Goal: Find specific page/section

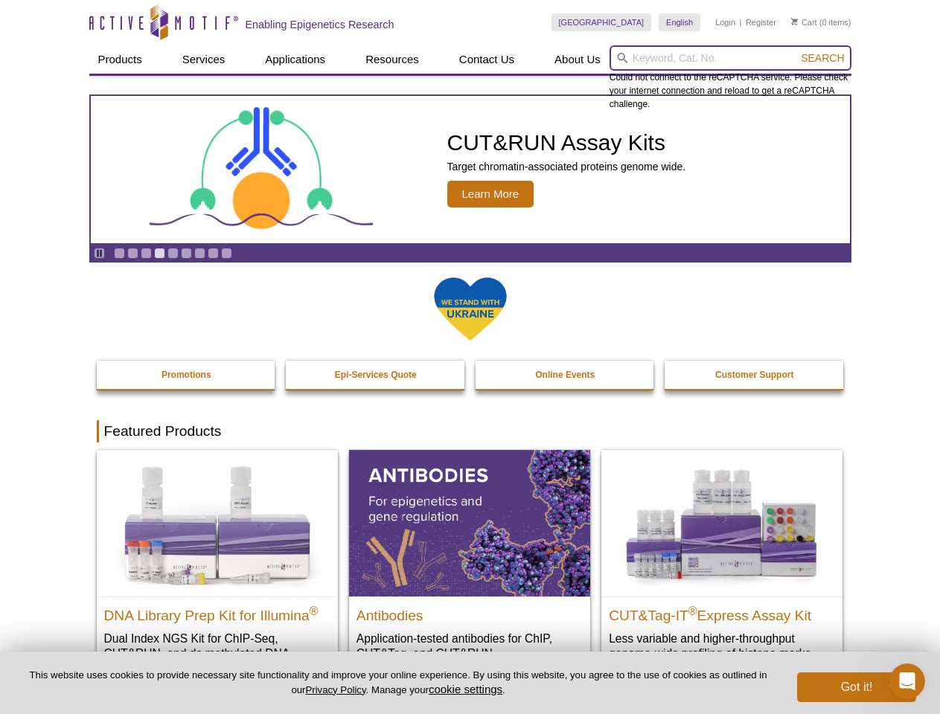
click at [730, 58] on input "search" at bounding box center [730, 57] width 242 height 25
click at [822, 58] on span "Search" at bounding box center [822, 58] width 43 height 12
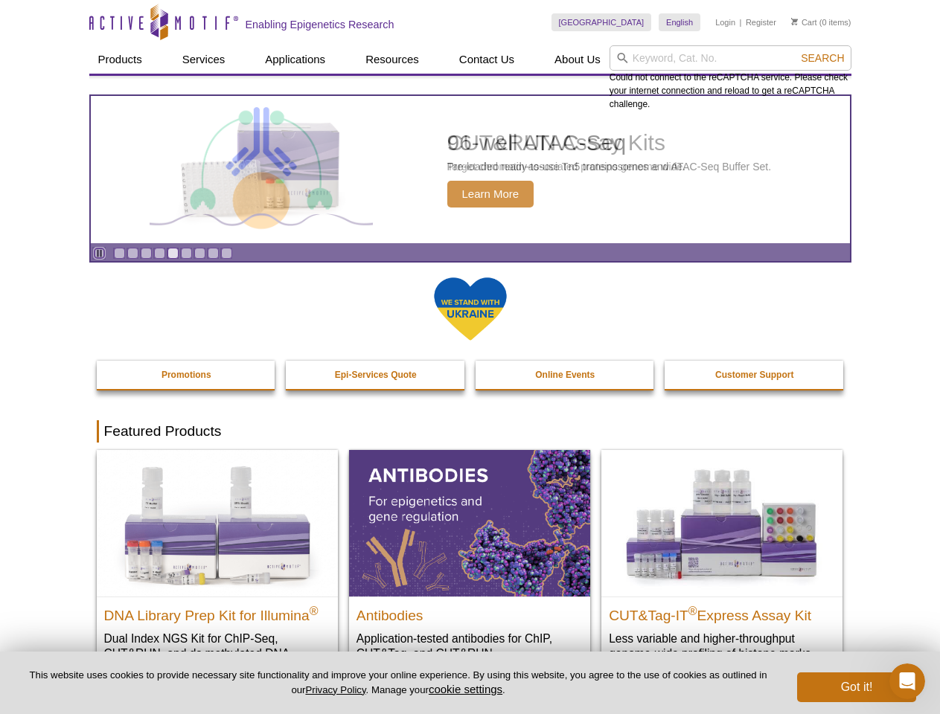
click at [99, 253] on icon "Pause" at bounding box center [99, 253] width 10 height 10
click at [119, 253] on link "Go to slide 1" at bounding box center [119, 253] width 11 height 11
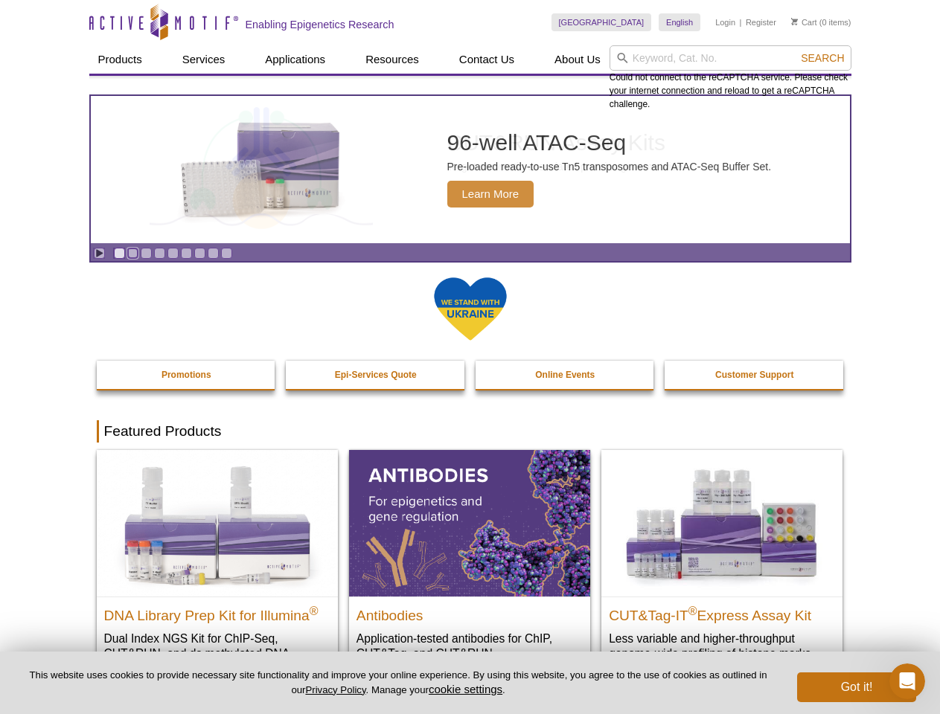
click at [132, 253] on link "Go to slide 2" at bounding box center [132, 253] width 11 height 11
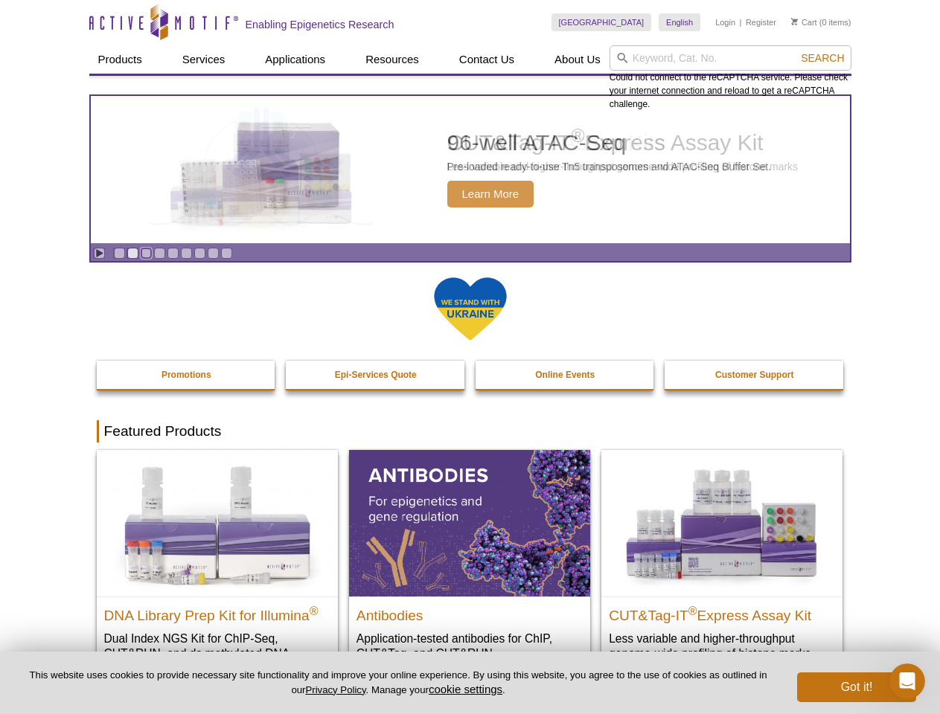
click at [146, 253] on link "Go to slide 3" at bounding box center [146, 253] width 11 height 11
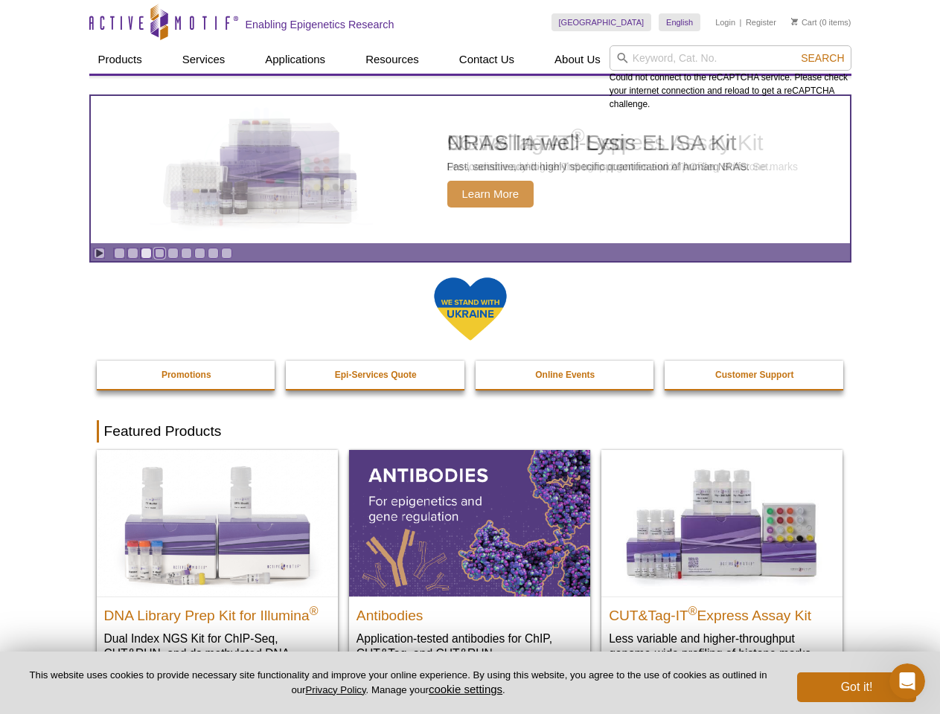
click at [159, 253] on link "Go to slide 4" at bounding box center [159, 253] width 11 height 11
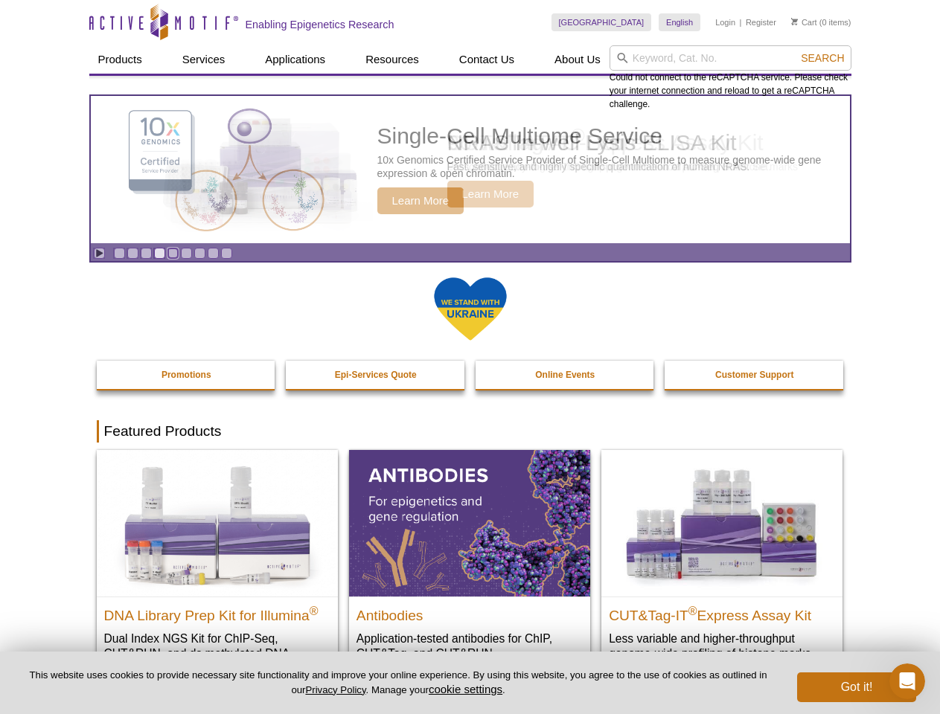
click at [173, 253] on link "Go to slide 5" at bounding box center [172, 253] width 11 height 11
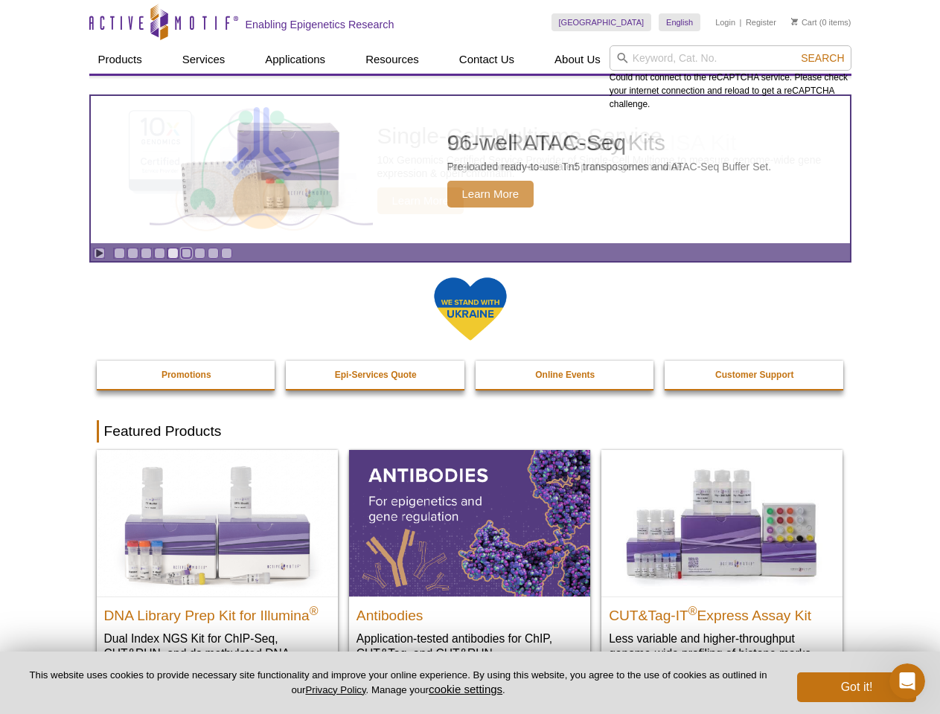
click at [186, 253] on link "Go to slide 6" at bounding box center [186, 253] width 11 height 11
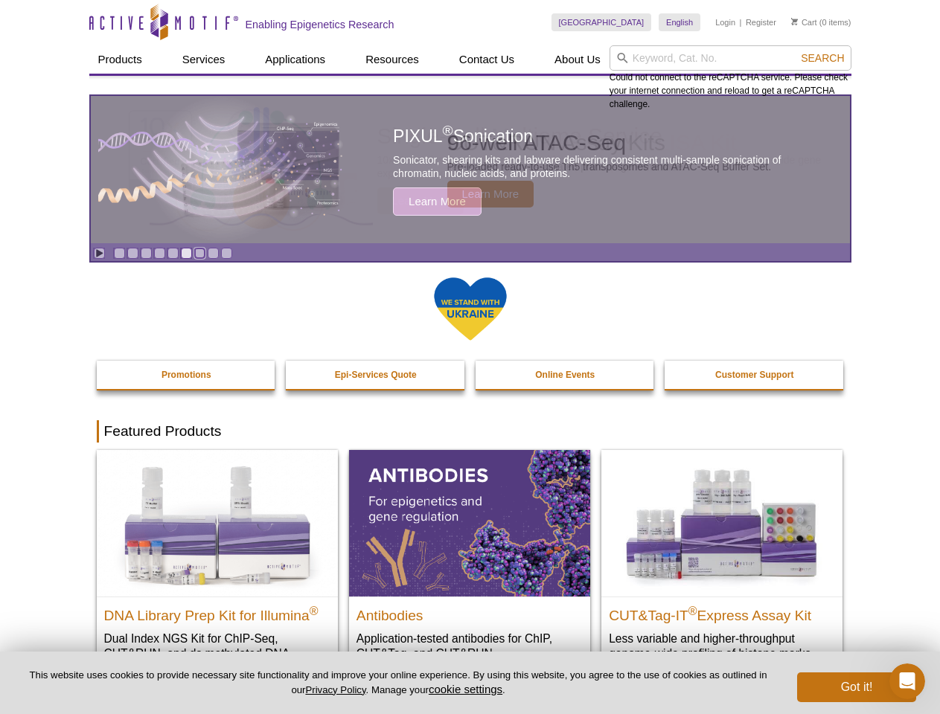
click at [199, 253] on link "Go to slide 7" at bounding box center [199, 253] width 11 height 11
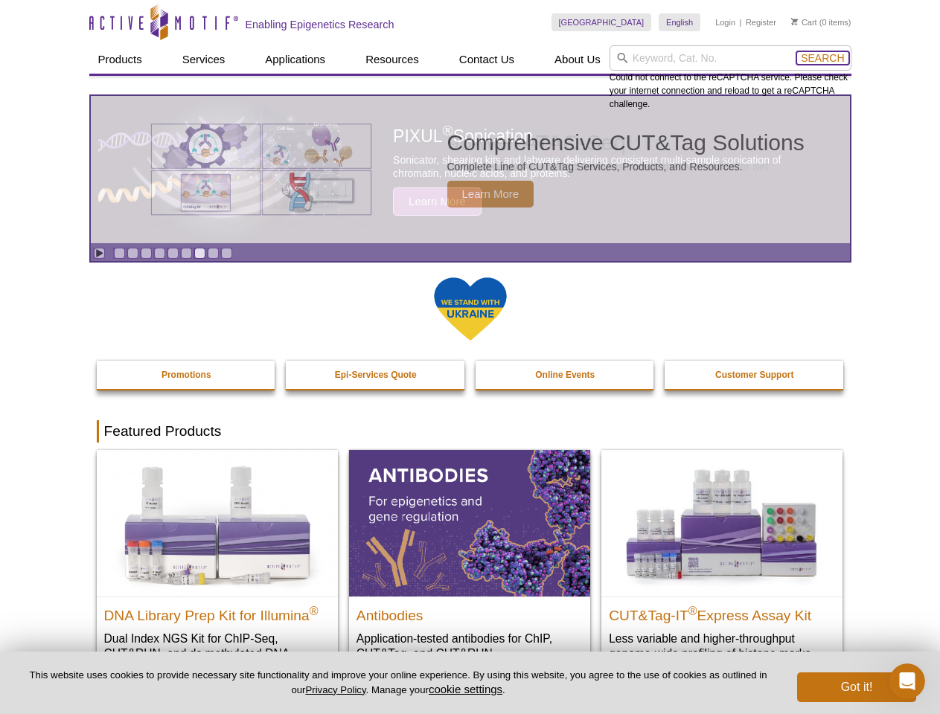
click at [822, 58] on span "Search" at bounding box center [822, 58] width 43 height 12
